Goal: Task Accomplishment & Management: Manage account settings

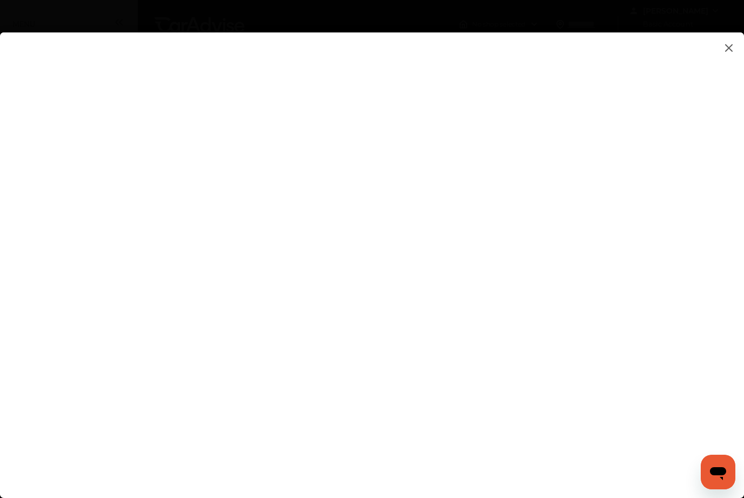
type input "**********"
click at [654, 276] on flutter-view at bounding box center [372, 262] width 744 height 460
type textarea "**********"
click at [489, 278] on flutter-view at bounding box center [372, 262] width 744 height 460
click at [652, 374] on flutter-view at bounding box center [372, 262] width 744 height 460
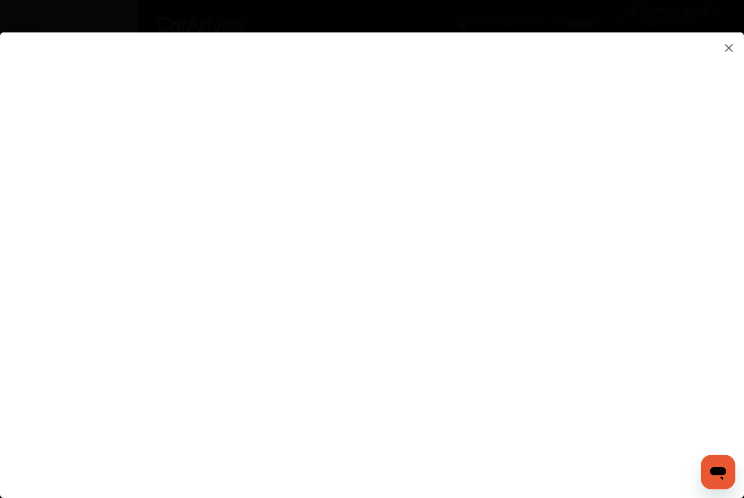
type input "*********"
click at [410, 424] on flutter-view at bounding box center [372, 262] width 744 height 460
click at [573, 451] on flutter-view at bounding box center [372, 262] width 744 height 460
click at [730, 47] on img at bounding box center [729, 48] width 13 height 14
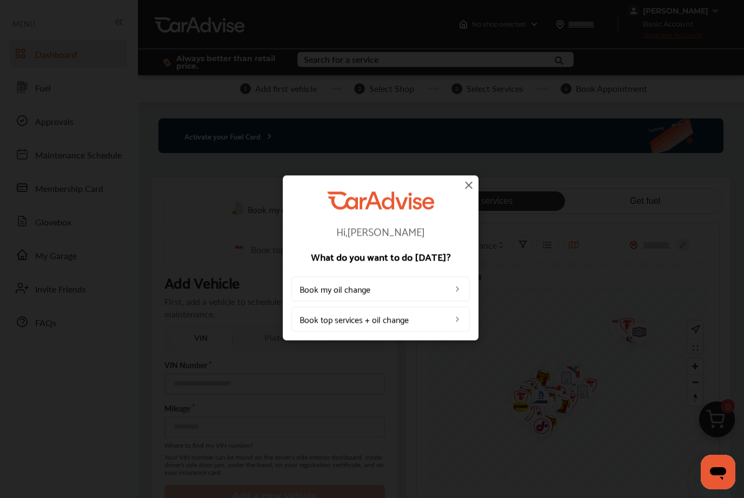
click at [467, 187] on img at bounding box center [469, 185] width 13 height 13
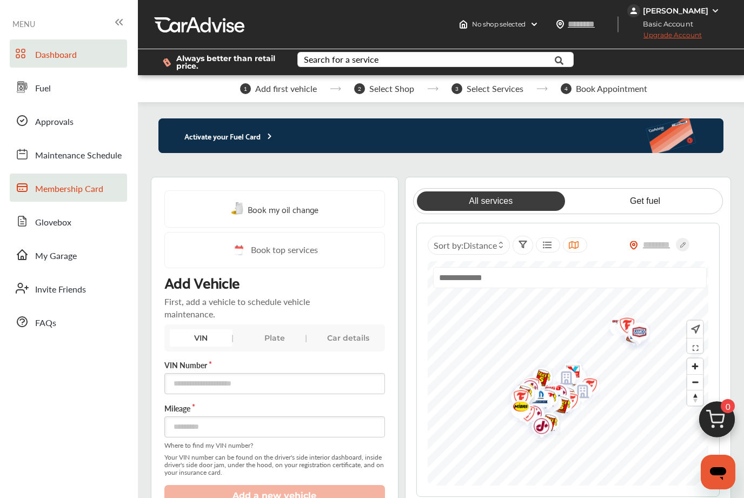
click at [33, 189] on link "Membership Card" at bounding box center [68, 188] width 117 height 28
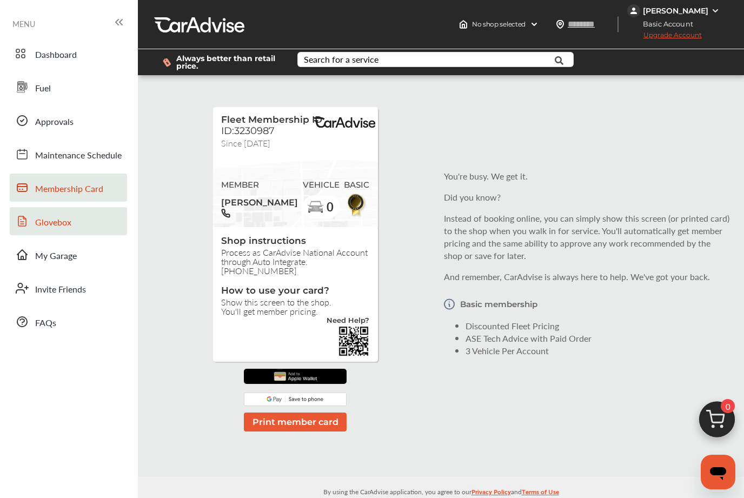
click at [40, 225] on span "Glovebox" at bounding box center [53, 223] width 36 height 14
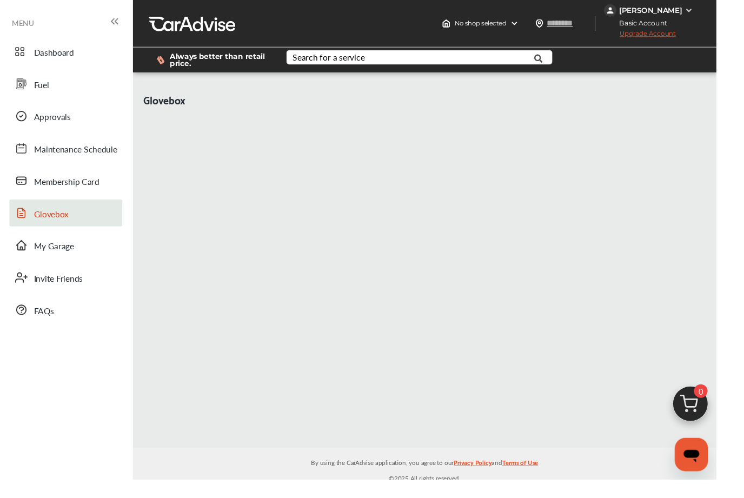
scroll to position [9, 0]
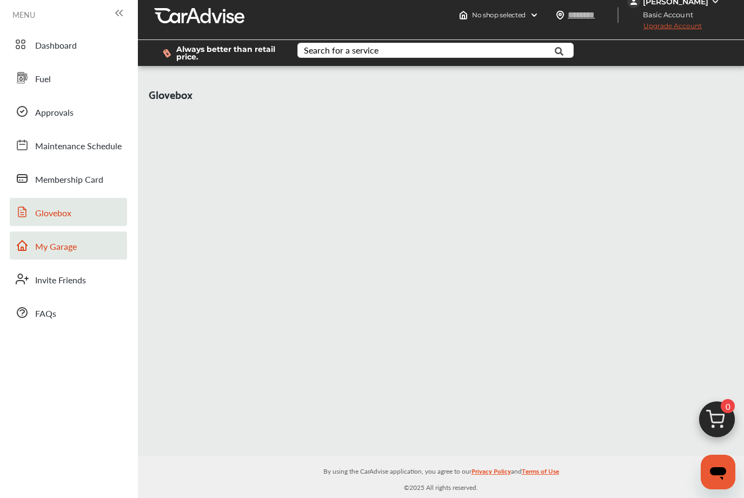
click at [30, 242] on span at bounding box center [22, 245] width 17 height 17
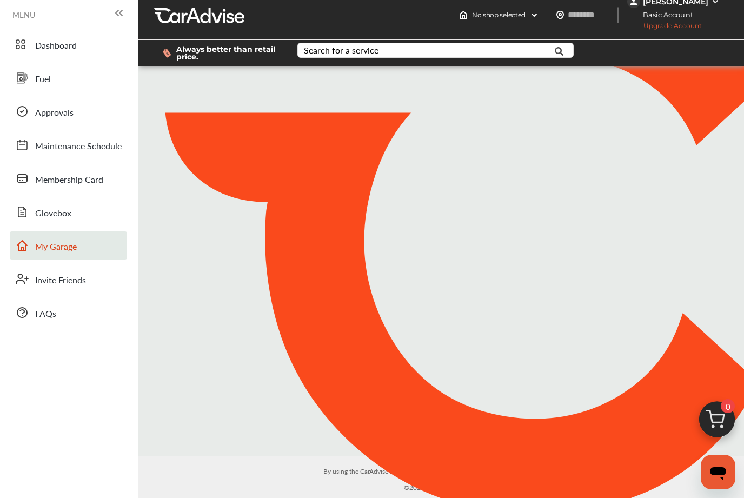
scroll to position [9, 0]
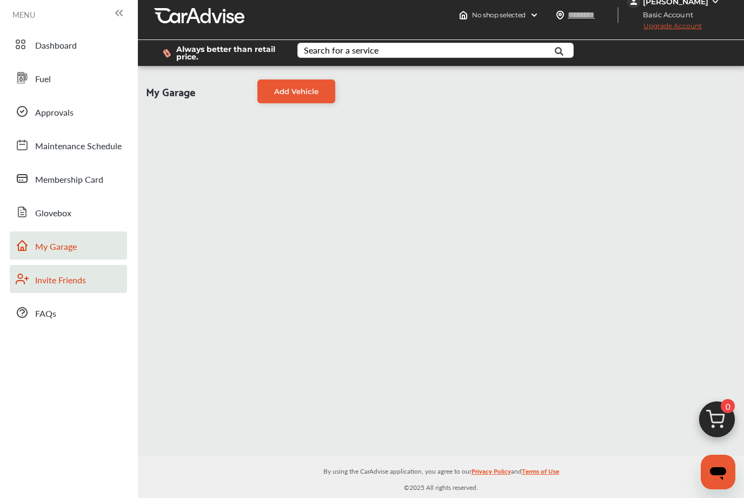
click at [39, 281] on span "Invite Friends" at bounding box center [60, 281] width 51 height 14
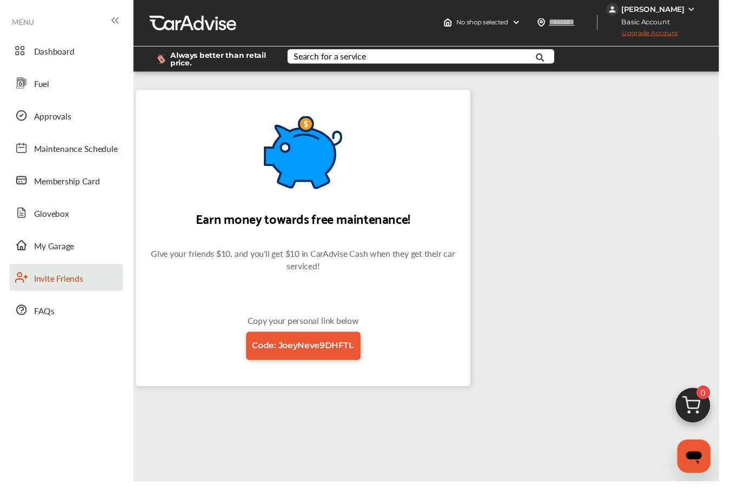
scroll to position [9, 0]
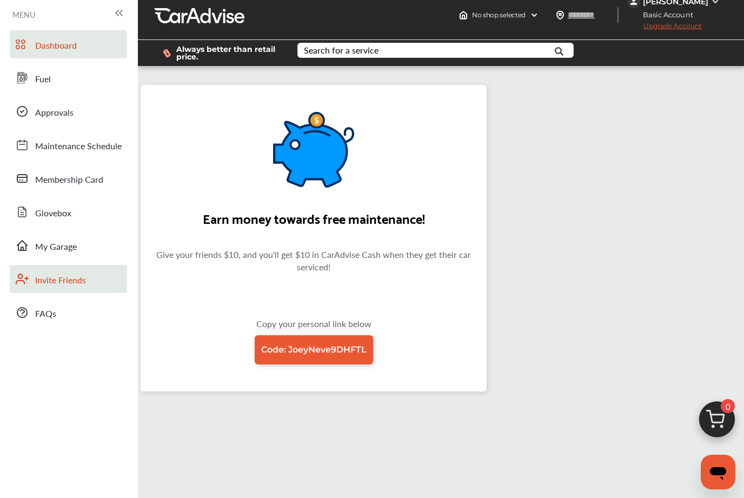
click at [38, 44] on span "Dashboard" at bounding box center [56, 46] width 42 height 14
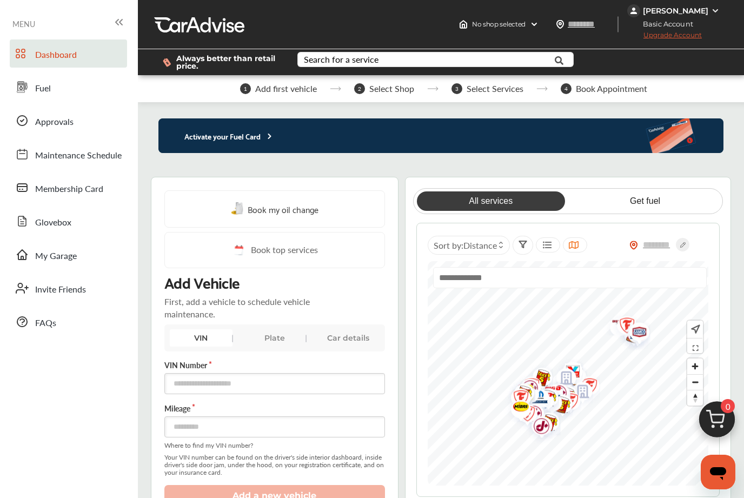
click at [278, 347] on div "Plate" at bounding box center [274, 337] width 63 height 17
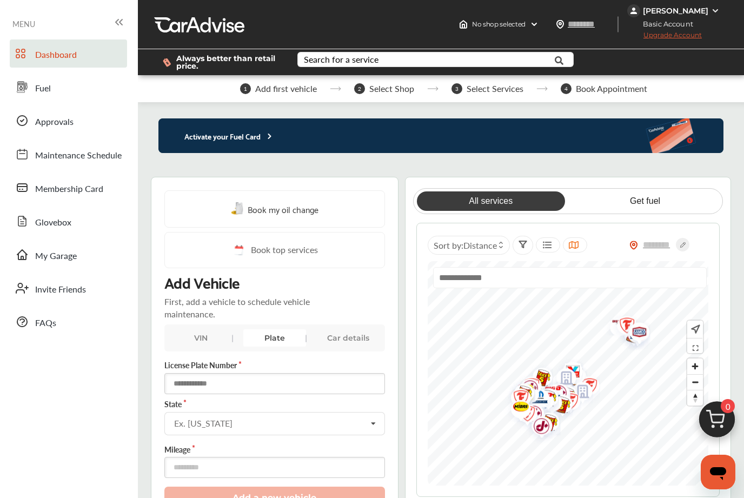
click at [188, 392] on input "text" at bounding box center [274, 383] width 221 height 21
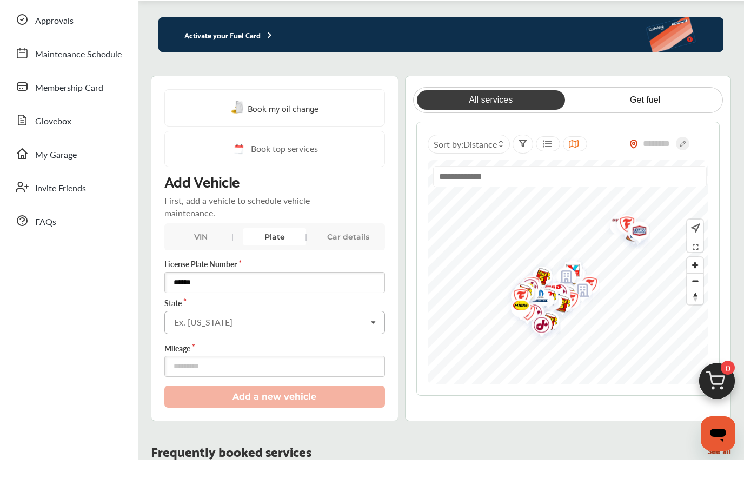
type input "******"
click at [182, 357] on div "Ex. [US_STATE]" at bounding box center [203, 361] width 58 height 9
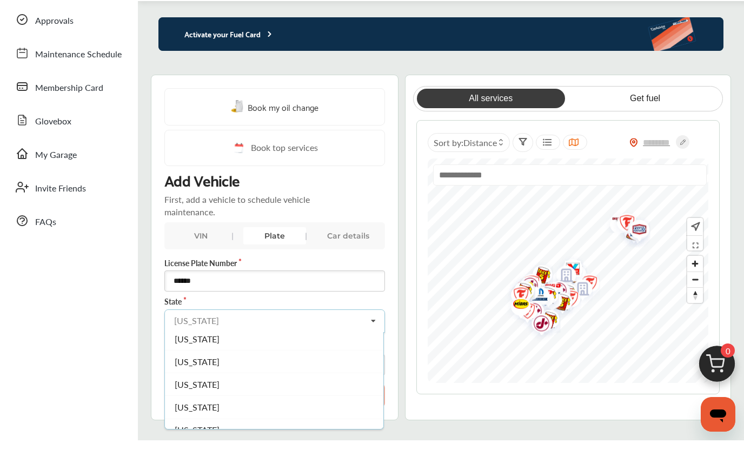
scroll to position [1094, 0]
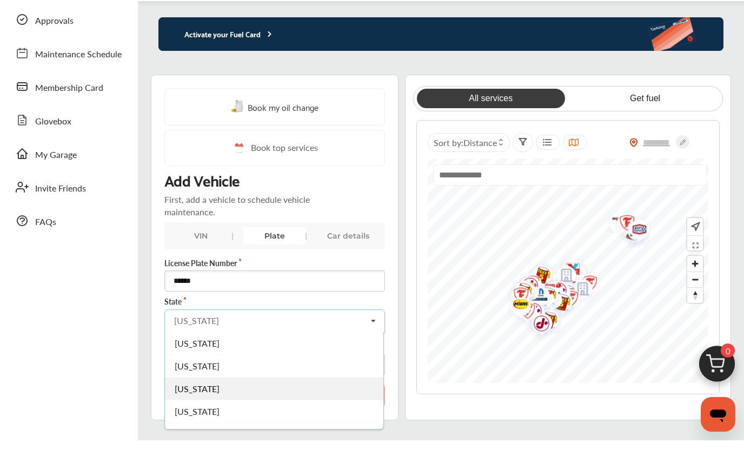
click at [178, 418] on span "[US_STATE]" at bounding box center [197, 424] width 45 height 12
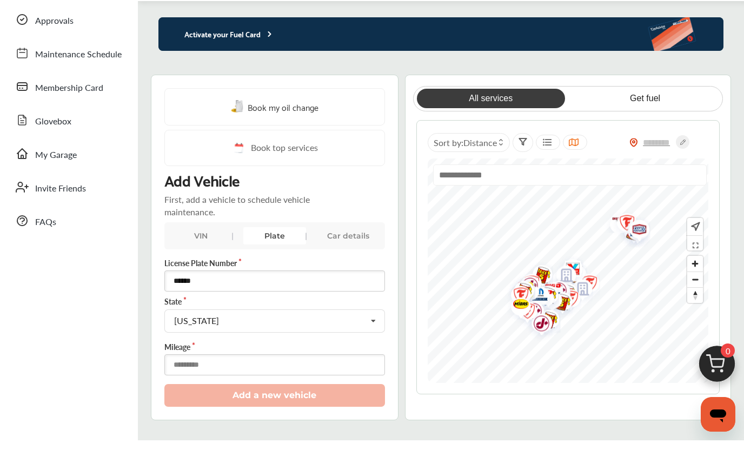
click at [176, 390] on input "number" at bounding box center [274, 400] width 221 height 21
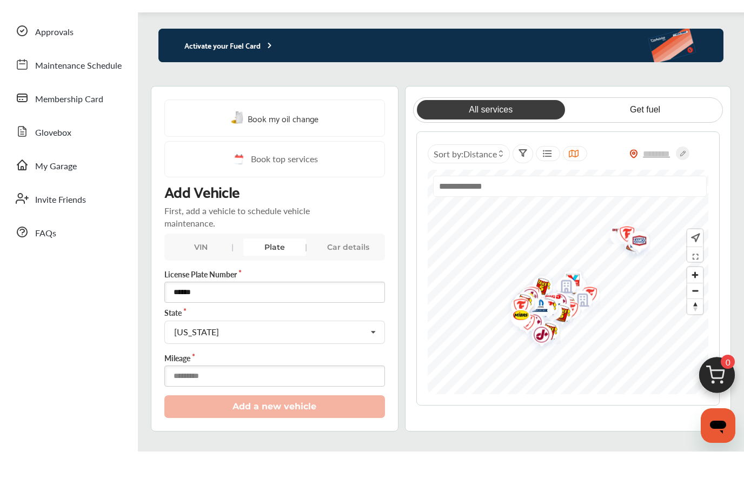
scroll to position [101, 0]
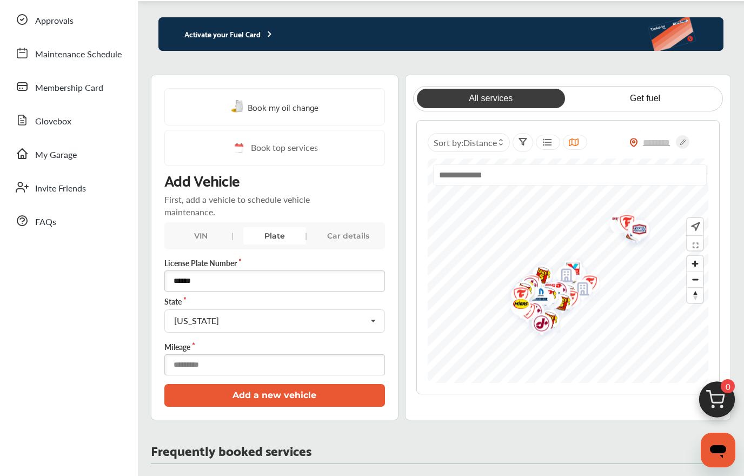
type input "*****"
click at [328, 405] on button "Add a new vehicle" at bounding box center [274, 395] width 221 height 22
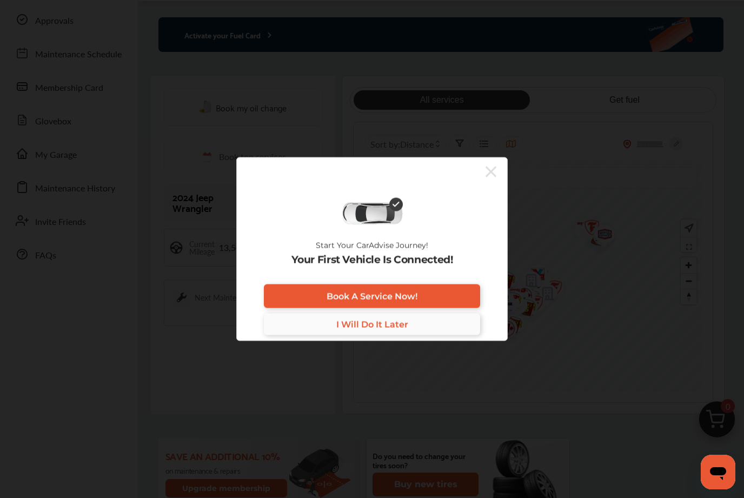
click at [419, 333] on link "I Will Do It Later" at bounding box center [372, 325] width 216 height 22
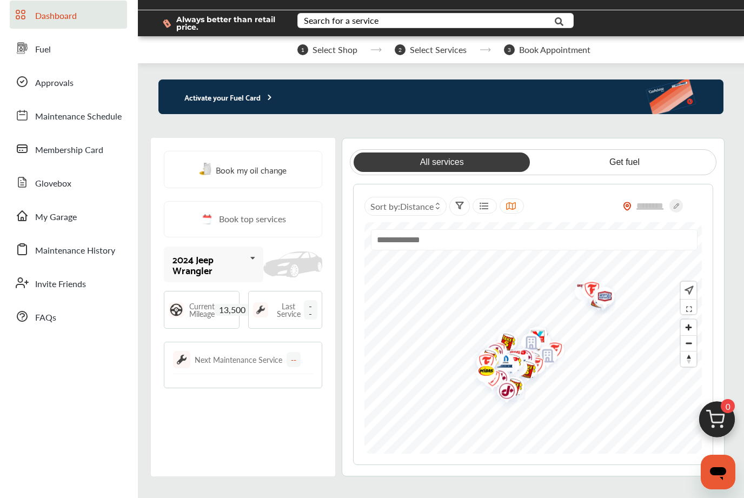
scroll to position [38, 0]
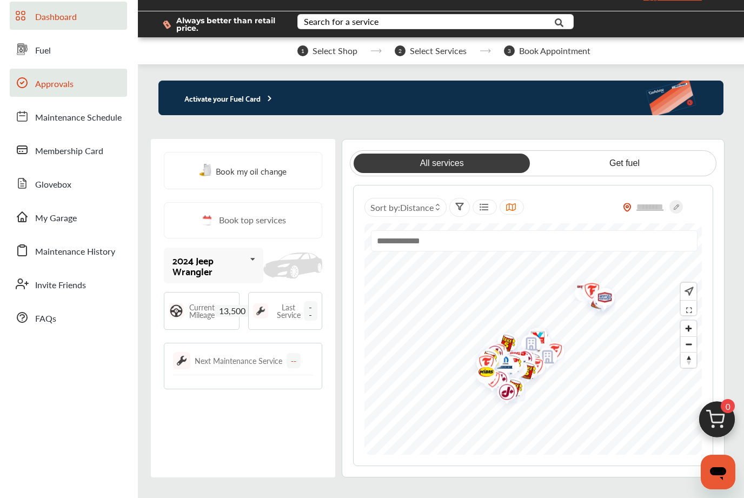
click at [61, 89] on span "Approvals" at bounding box center [54, 84] width 38 height 14
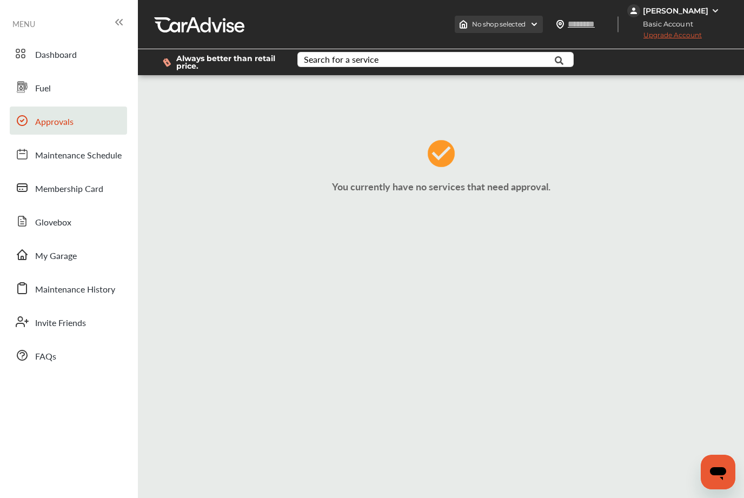
click at [539, 24] on img at bounding box center [534, 24] width 9 height 9
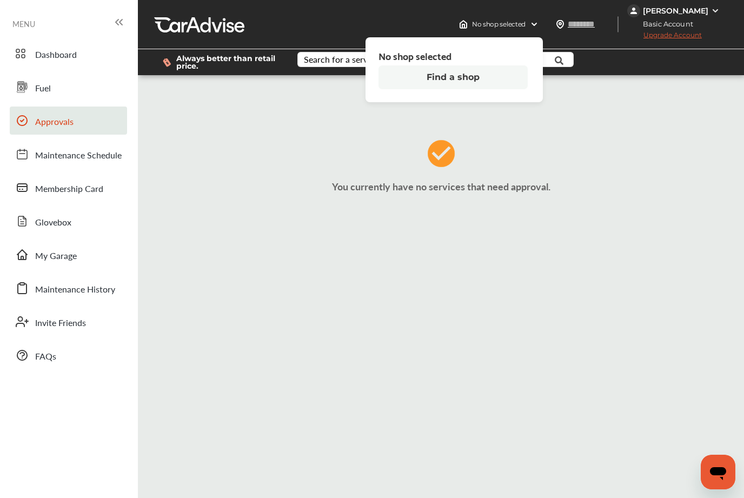
click at [478, 78] on button "Find a shop" at bounding box center [453, 77] width 149 height 24
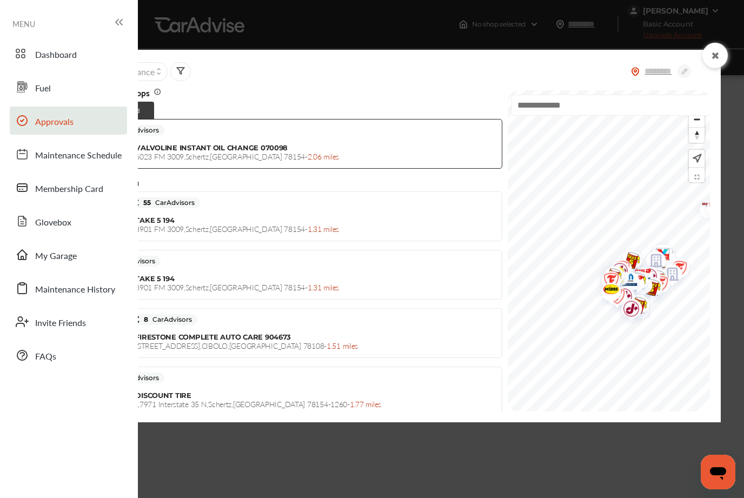
click at [711, 59] on icon at bounding box center [716, 55] width 10 height 9
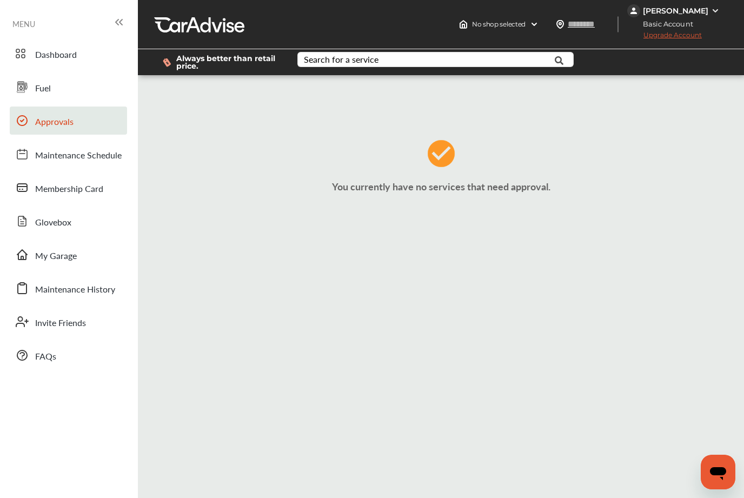
click at [702, 32] on span "Upgrade Account" at bounding box center [665, 38] width 75 height 14
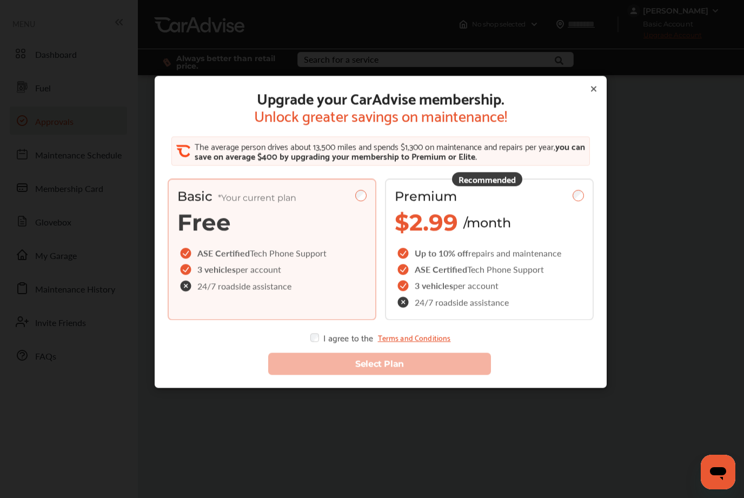
click at [596, 84] on icon at bounding box center [594, 88] width 9 height 9
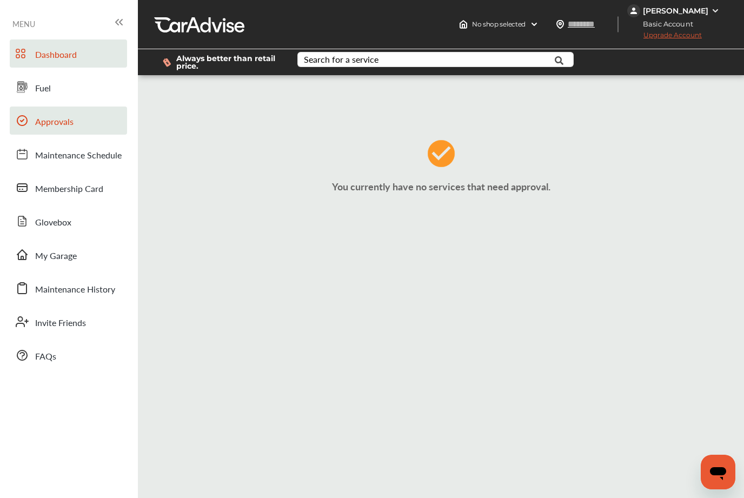
click at [42, 55] on span "Dashboard" at bounding box center [56, 55] width 42 height 14
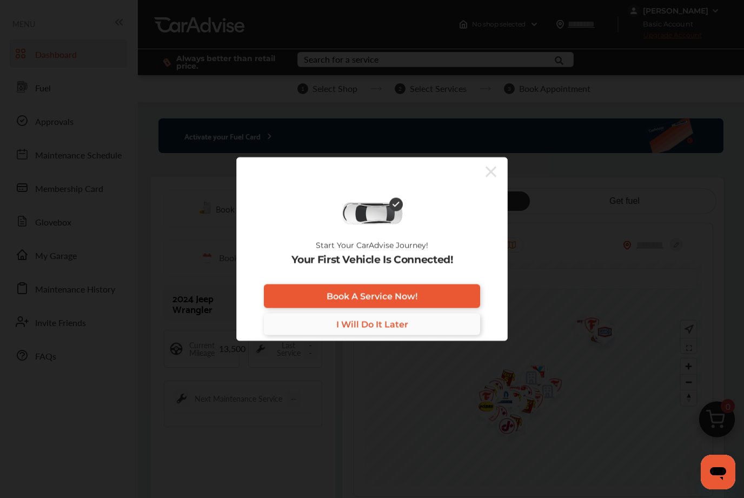
click at [397, 326] on span "I Will Do It Later" at bounding box center [372, 324] width 72 height 10
